Goal: Find specific page/section: Find specific page/section

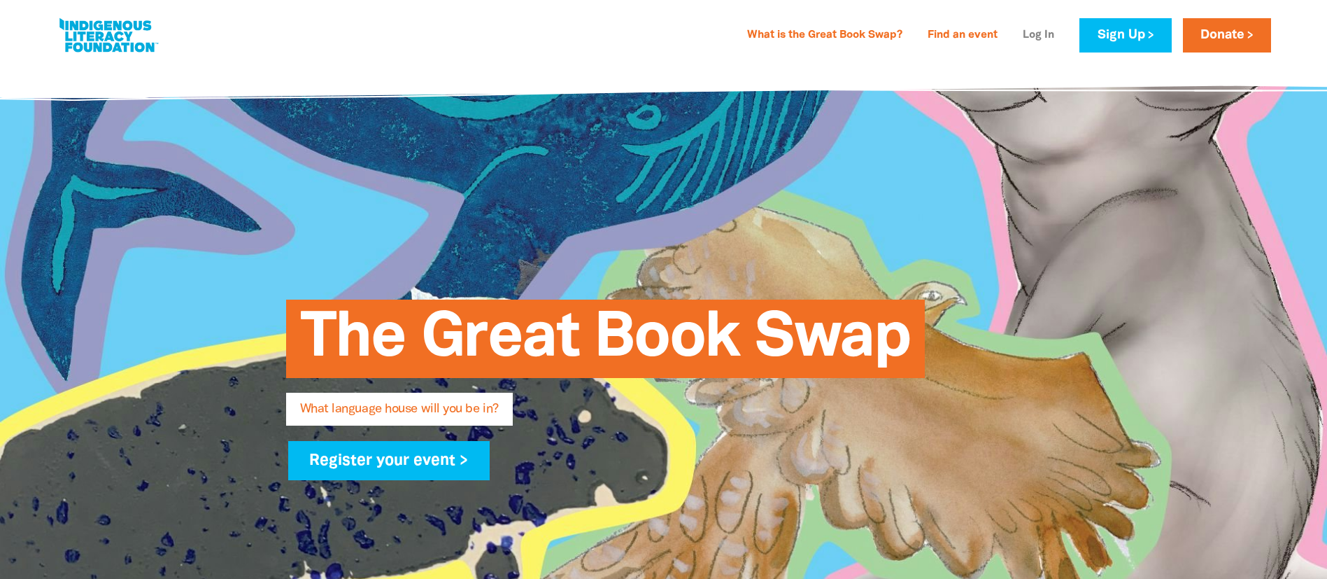
type input "Sandra"
type input "Holland"
type input "sholland@cms.catholic.edu.au"
type input "Catherine McAuley School"
select select "primary-school"
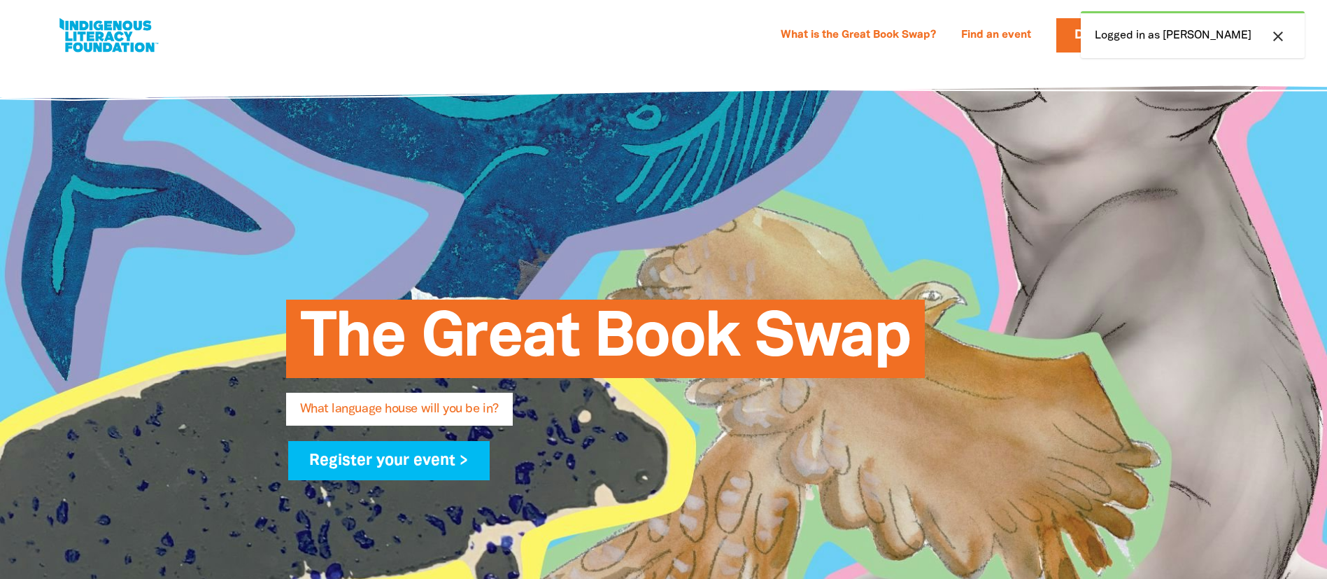
click at [1036, 38] on link "Find an event" at bounding box center [996, 35] width 87 height 22
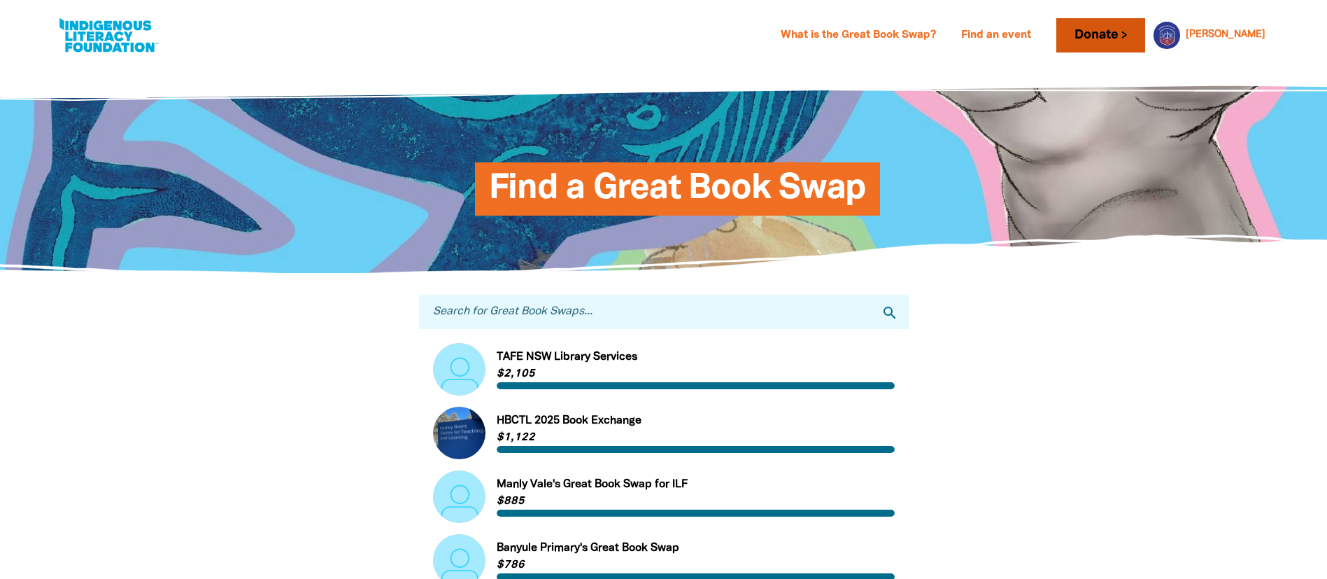
click at [1145, 38] on link "Donate" at bounding box center [1101, 35] width 88 height 34
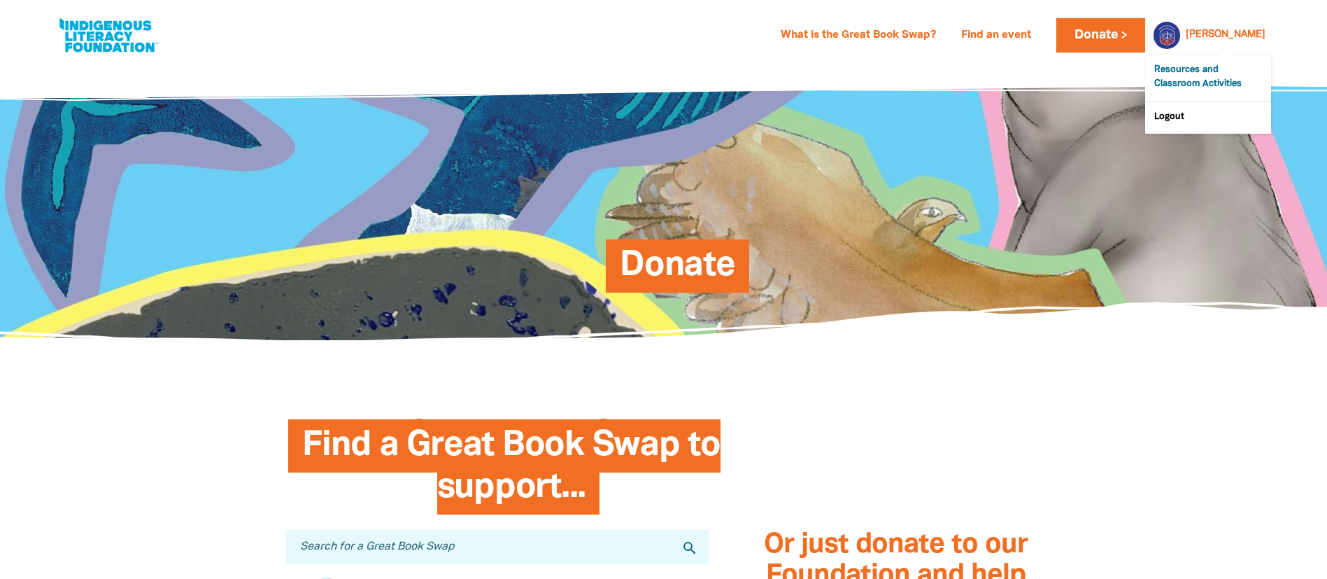
click at [1200, 86] on link "Resources and Classroom Activities" at bounding box center [1208, 78] width 126 height 46
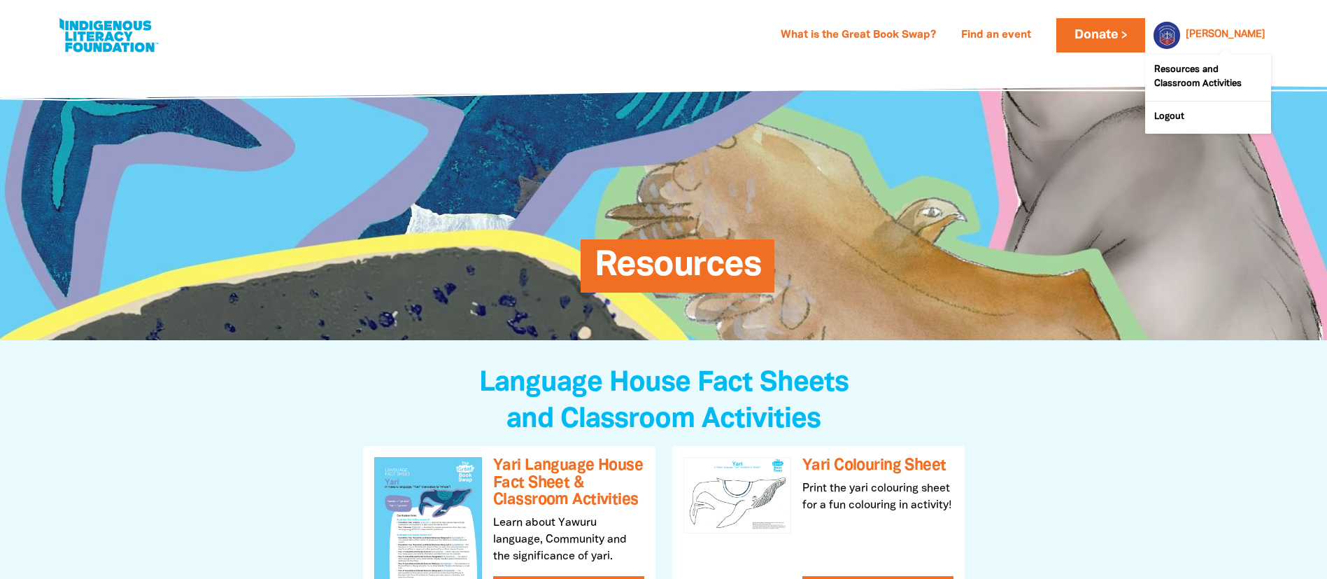
click at [1253, 38] on link "Sandra" at bounding box center [1226, 35] width 80 height 10
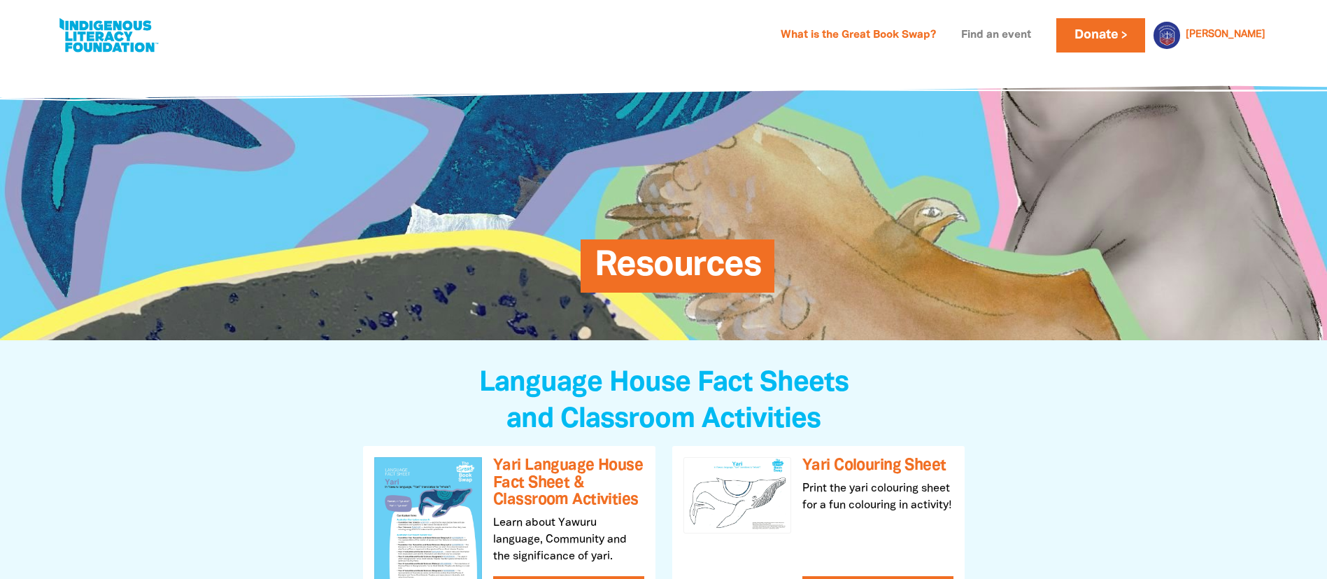
click at [1040, 35] on link "Find an event" at bounding box center [996, 35] width 87 height 22
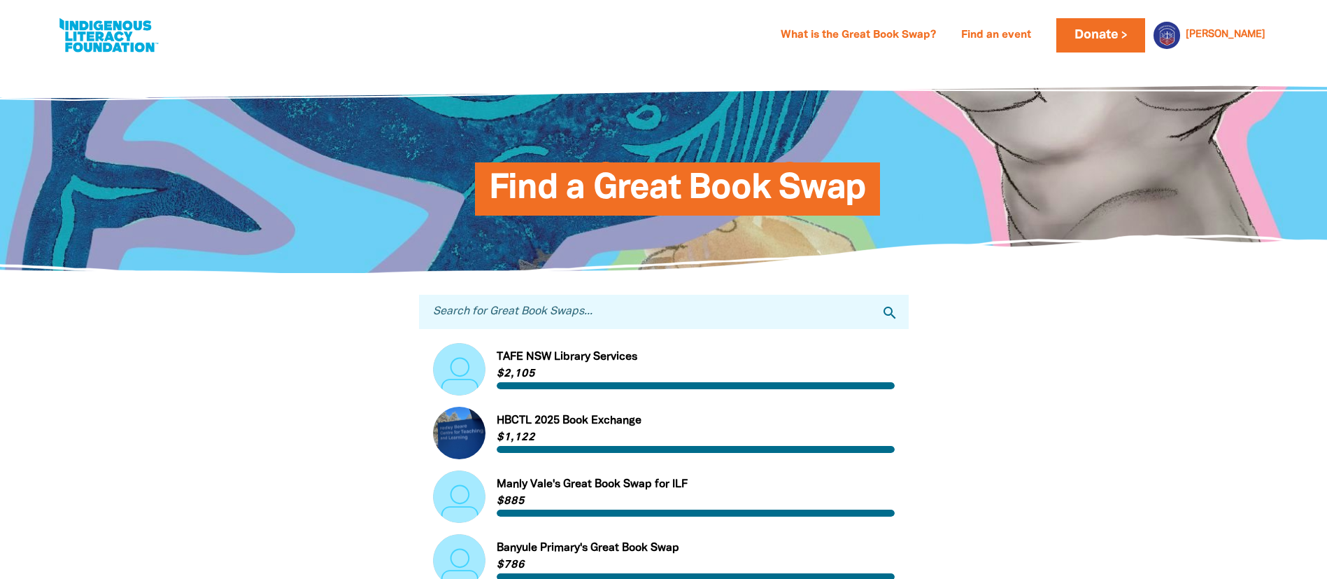
click at [590, 295] on input "Search for Great Book Swaps..." at bounding box center [664, 312] width 490 height 34
type input "C"
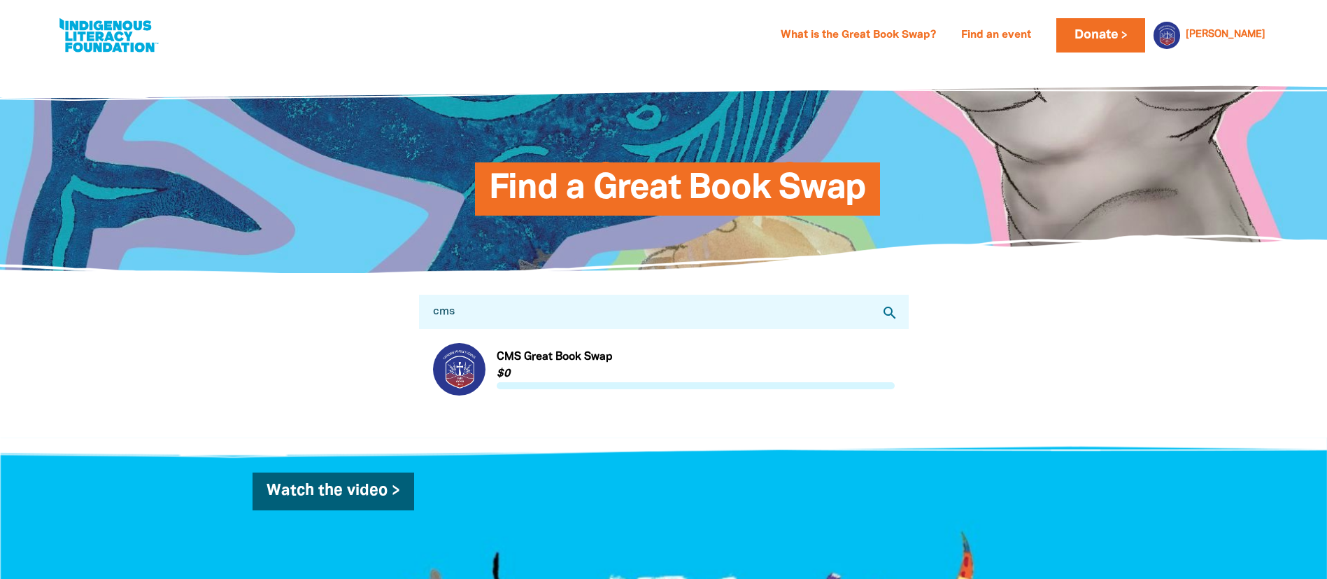
type input "cms"
click at [509, 370] on link "Link to CMS Great Book Swap" at bounding box center [664, 369] width 462 height 52
